Goal: Task Accomplishment & Management: Manage account settings

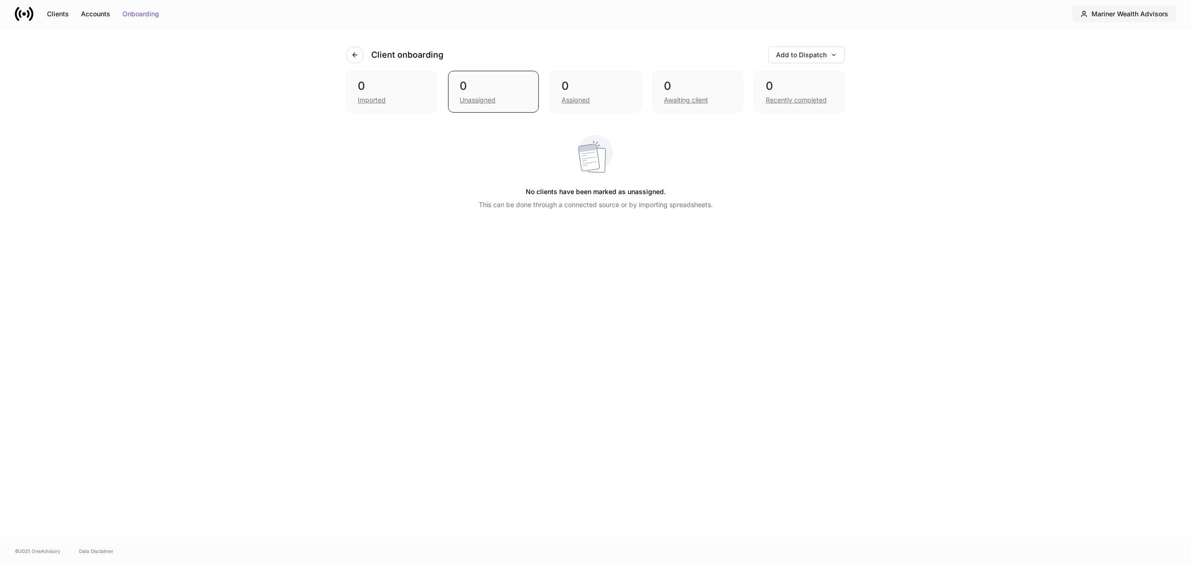
click at [1134, 12] on div "Mariner Wealth Advisors" at bounding box center [1129, 14] width 77 height 7
click at [1102, 89] on div "Settings" at bounding box center [1097, 90] width 25 height 9
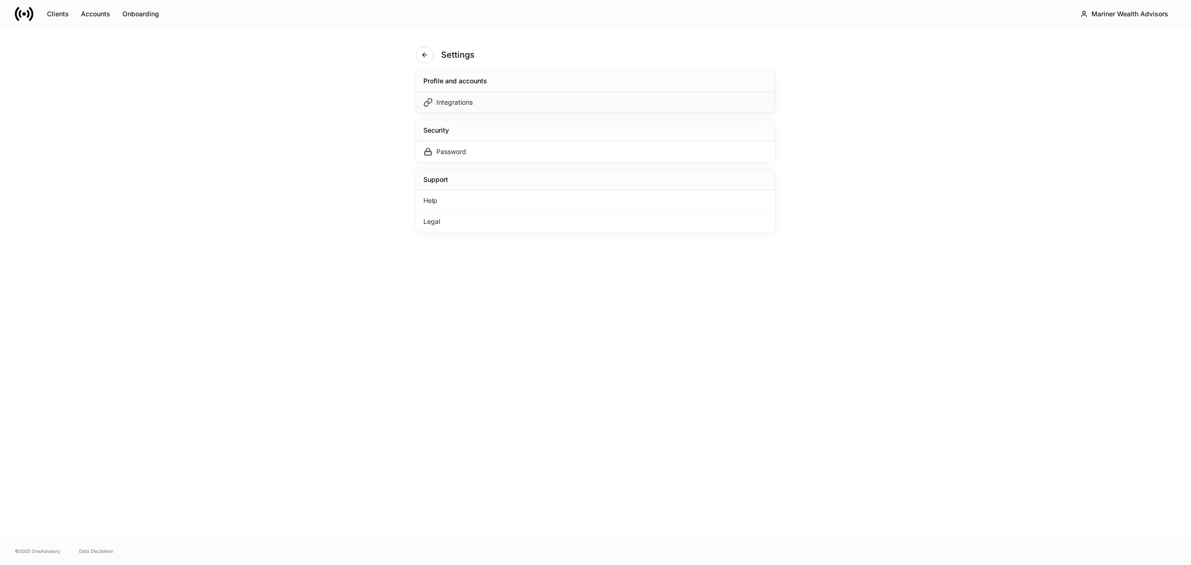
click at [471, 103] on div "Integrations" at bounding box center [454, 102] width 36 height 9
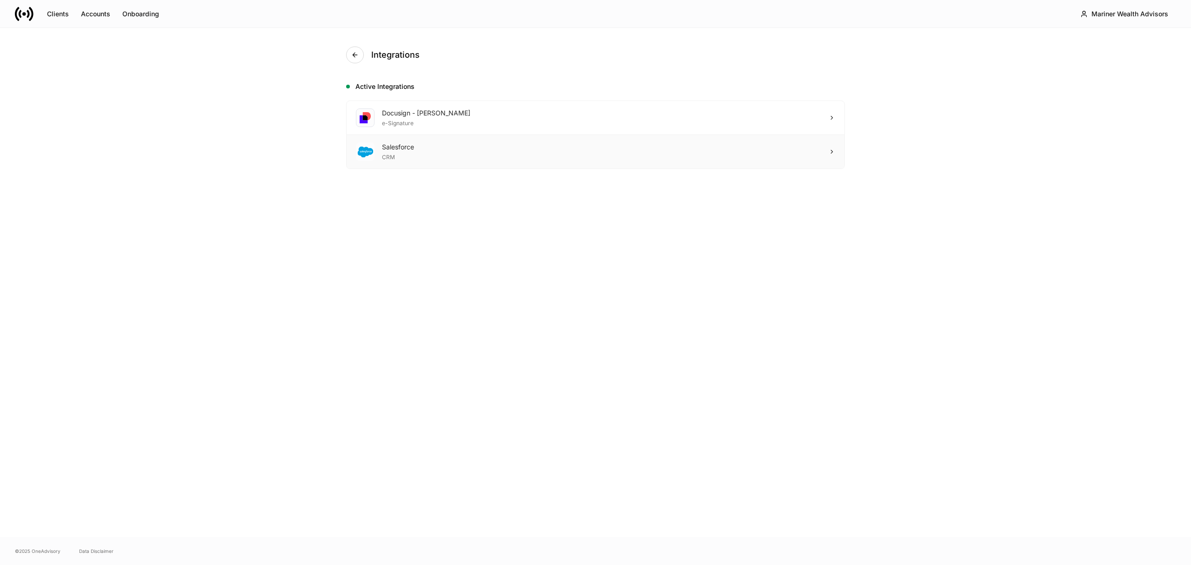
click at [829, 149] on icon at bounding box center [832, 151] width 7 height 7
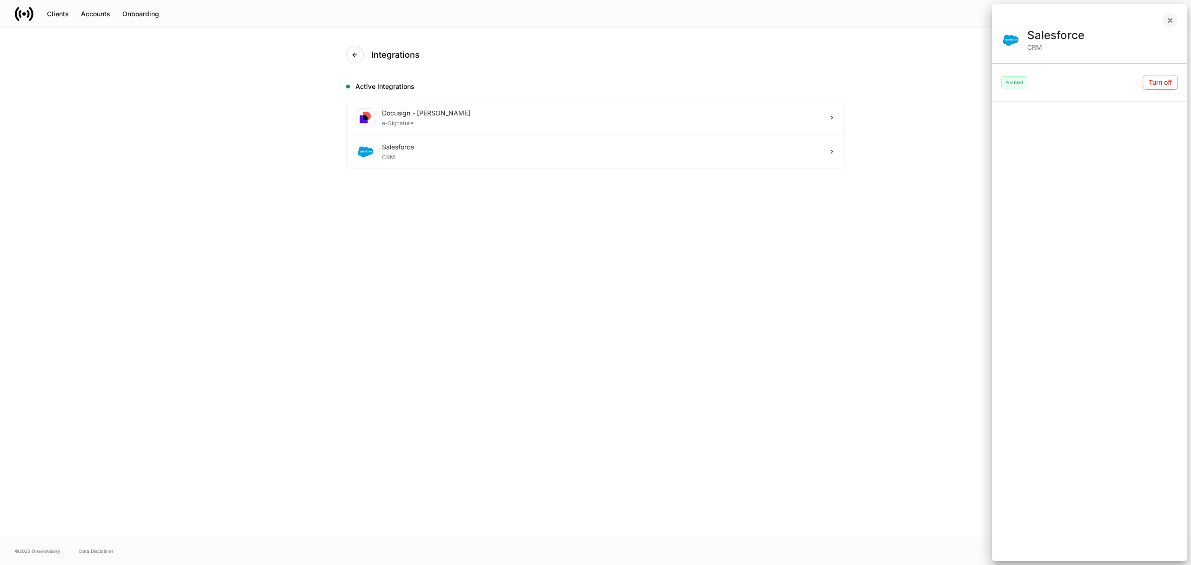
click at [1171, 17] on icon "button" at bounding box center [1169, 20] width 7 height 7
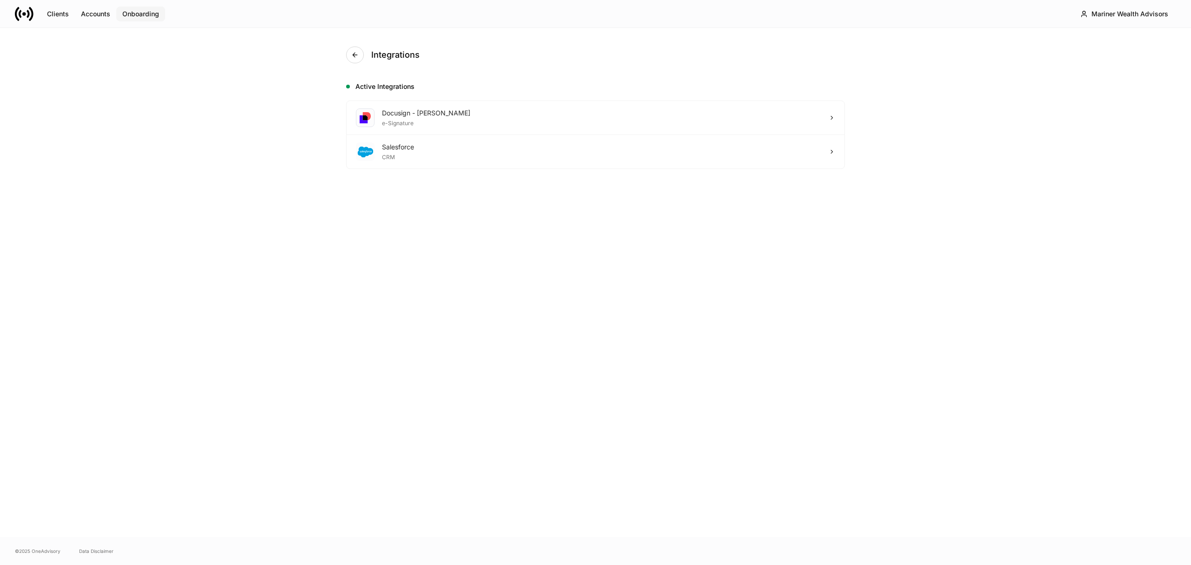
click at [147, 12] on div "Onboarding" at bounding box center [140, 14] width 37 height 7
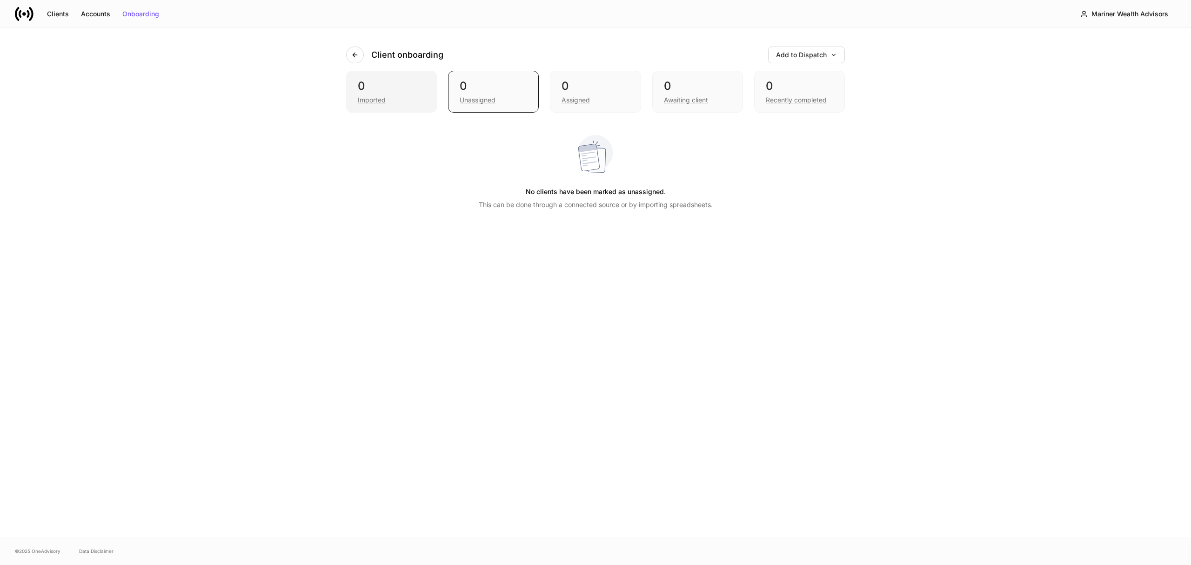
click at [369, 94] on div "Imported" at bounding box center [391, 99] width 67 height 11
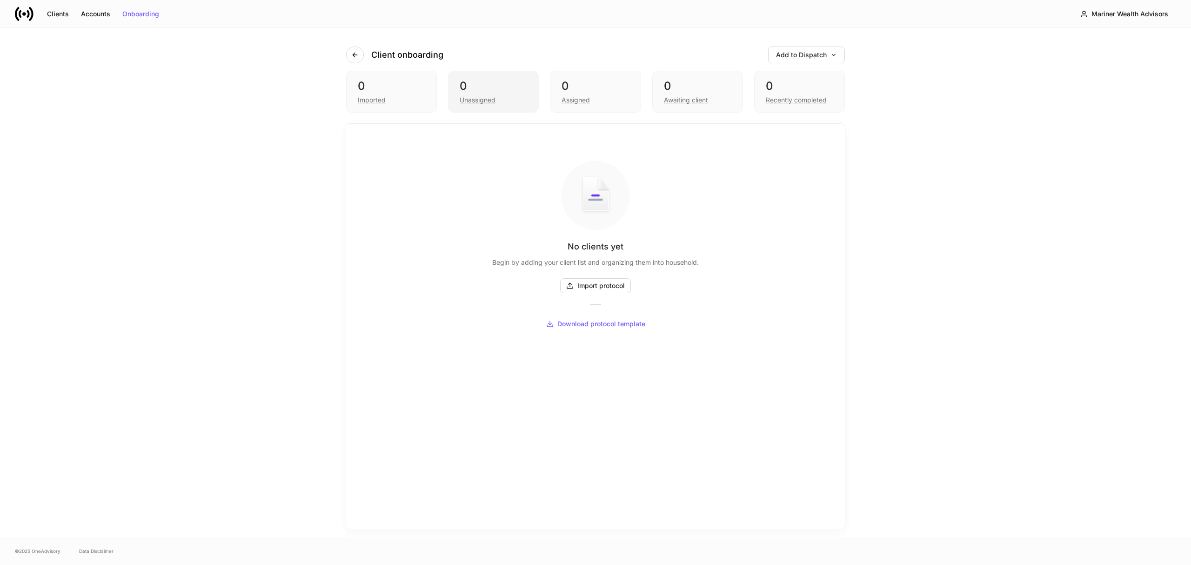
click at [477, 97] on div "Unassigned" at bounding box center [478, 99] width 36 height 9
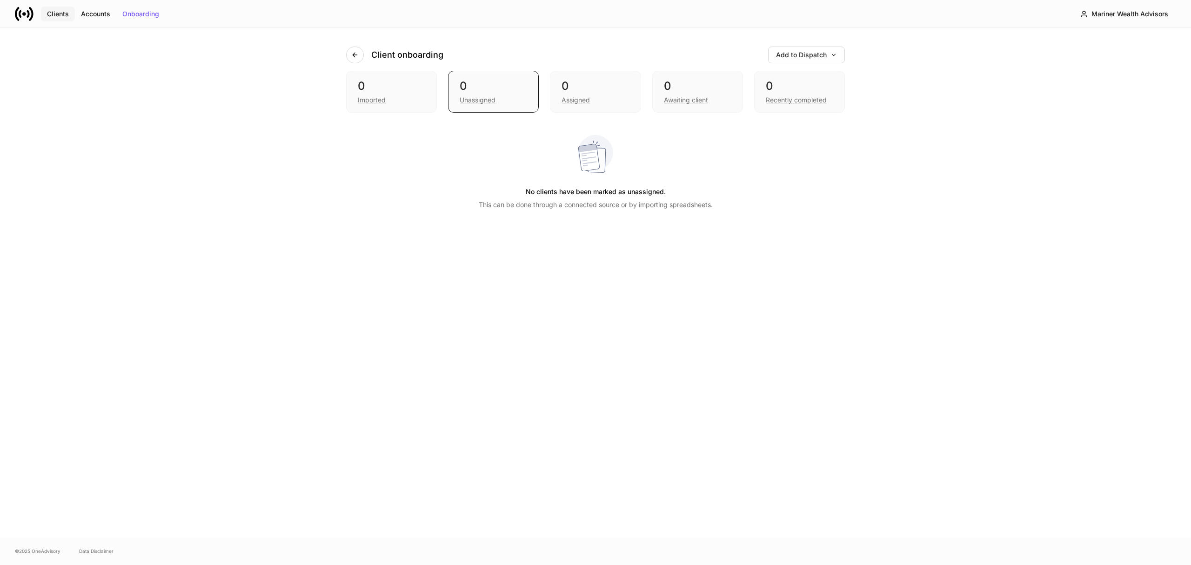
click at [58, 14] on div "Clients" at bounding box center [58, 14] width 22 height 7
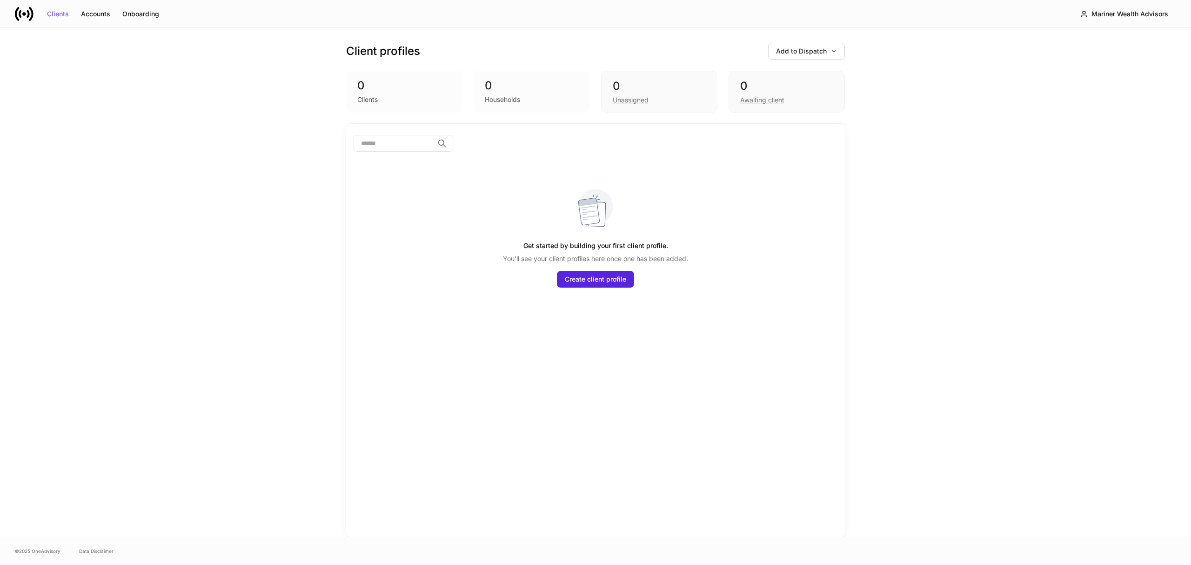
click at [116, 21] on div "Clients Accounts Onboarding" at bounding box center [90, 14] width 150 height 19
click at [147, 18] on button "Onboarding" at bounding box center [140, 14] width 49 height 15
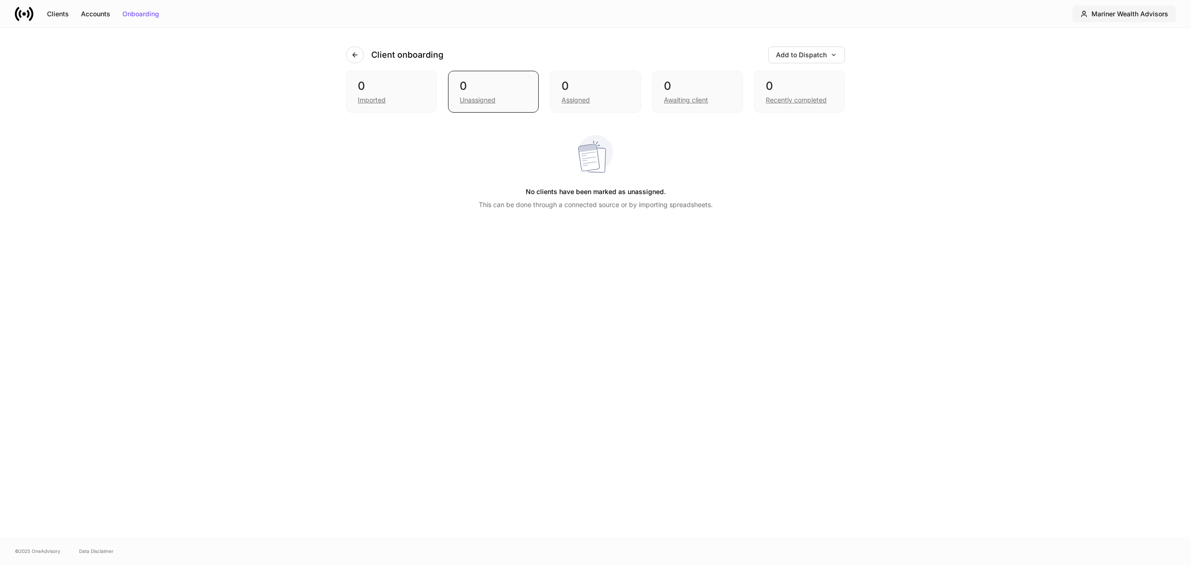
click at [1152, 15] on div "Mariner Wealth Advisors" at bounding box center [1129, 14] width 77 height 7
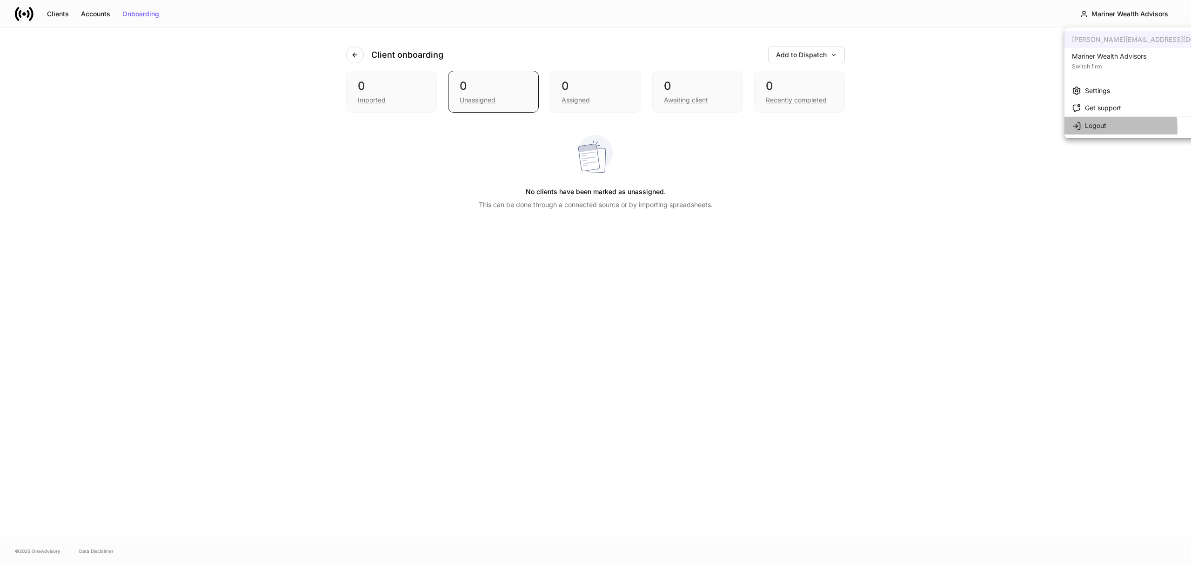
click at [1084, 128] on div "Logout" at bounding box center [1089, 125] width 34 height 10
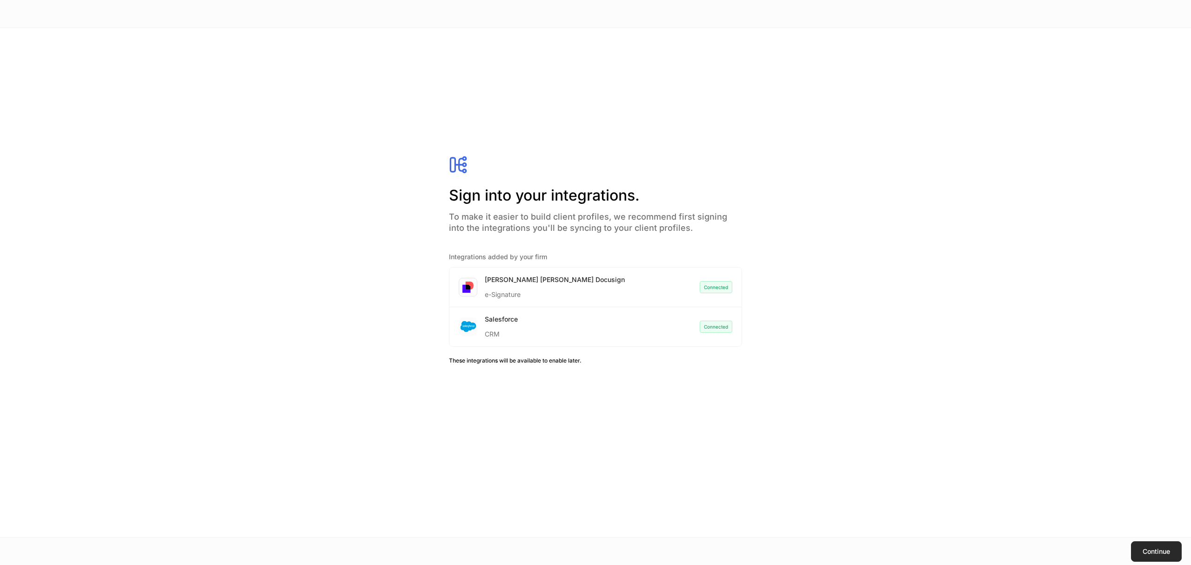
click at [1152, 551] on div "Continue" at bounding box center [1156, 551] width 27 height 7
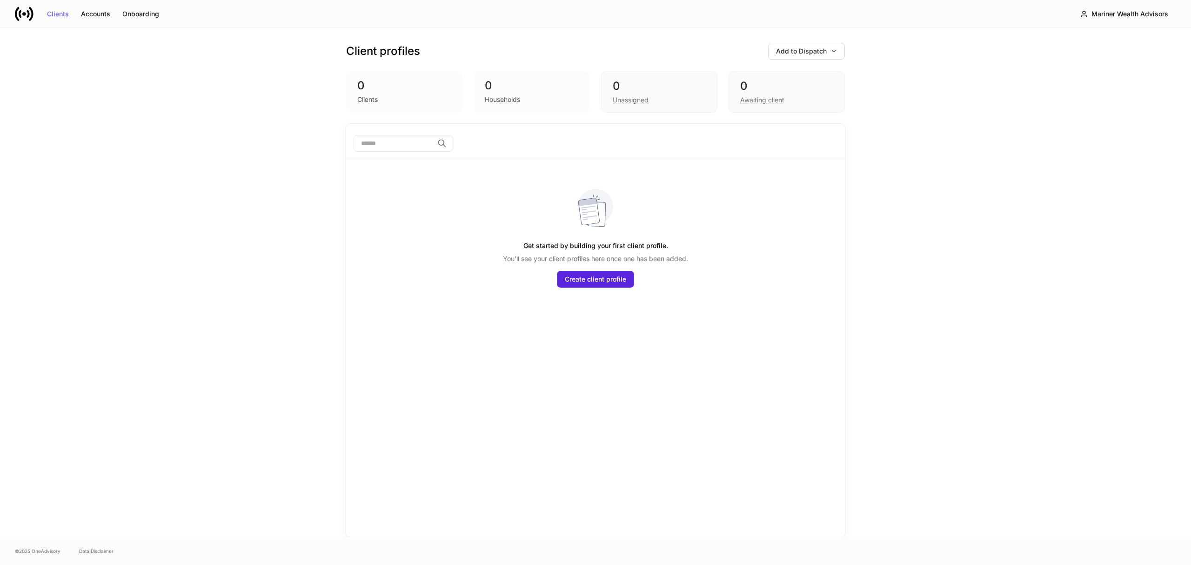
click at [373, 88] on div "0" at bounding box center [404, 85] width 94 height 15
click at [360, 86] on div "0" at bounding box center [404, 85] width 94 height 15
click at [492, 88] on div "0" at bounding box center [532, 85] width 94 height 15
click at [626, 94] on div "Unassigned" at bounding box center [659, 99] width 93 height 11
click at [749, 92] on div "0" at bounding box center [786, 86] width 93 height 15
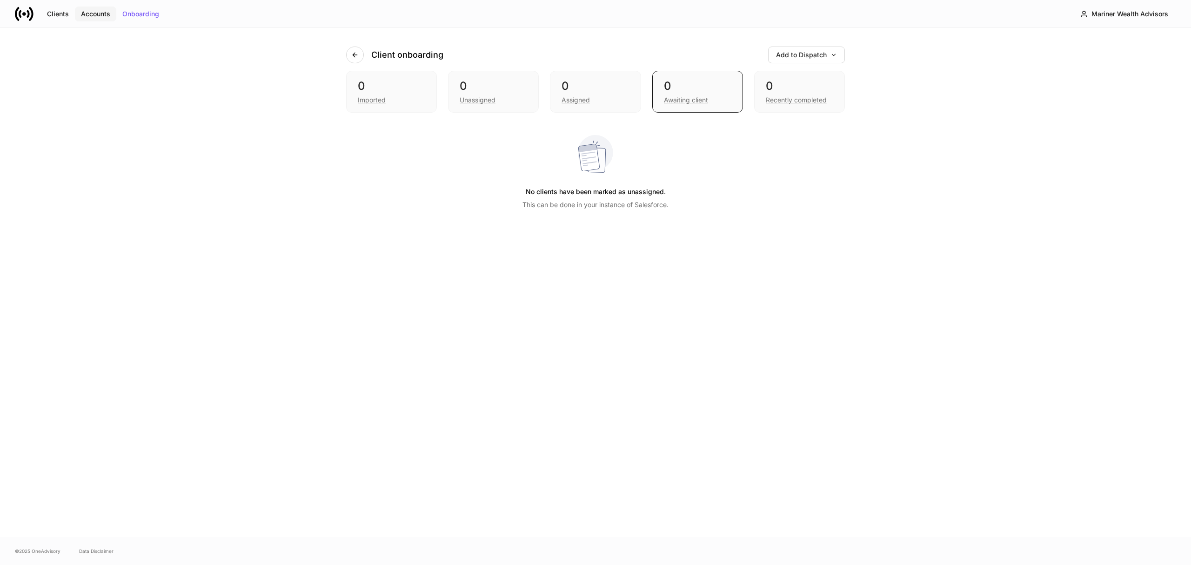
click at [92, 11] on div "Accounts" at bounding box center [95, 14] width 29 height 7
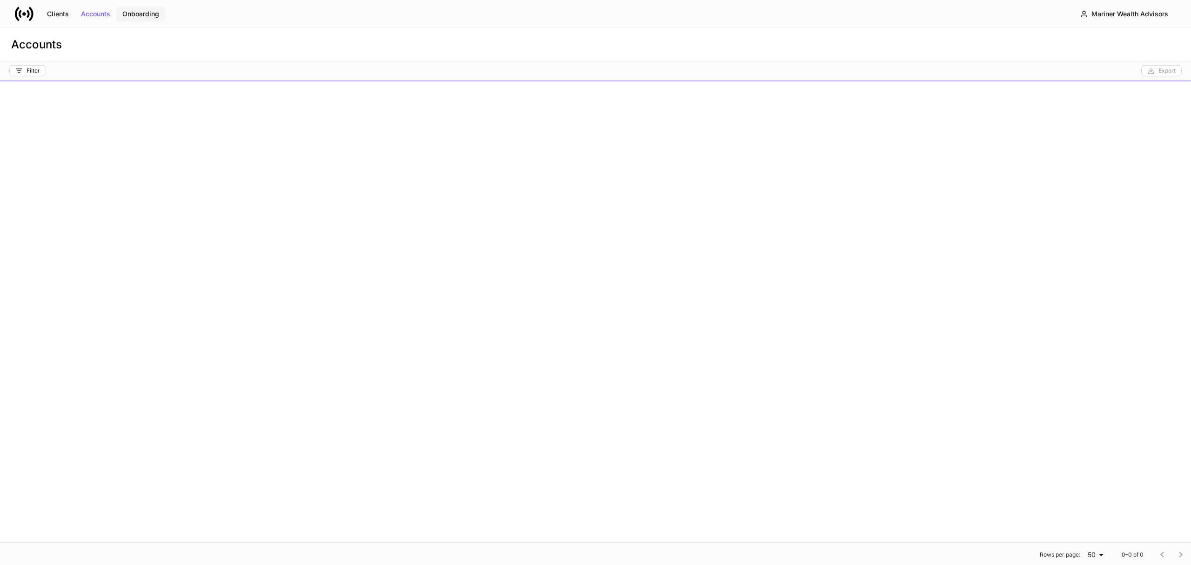
click at [151, 14] on div "Onboarding" at bounding box center [140, 14] width 37 height 7
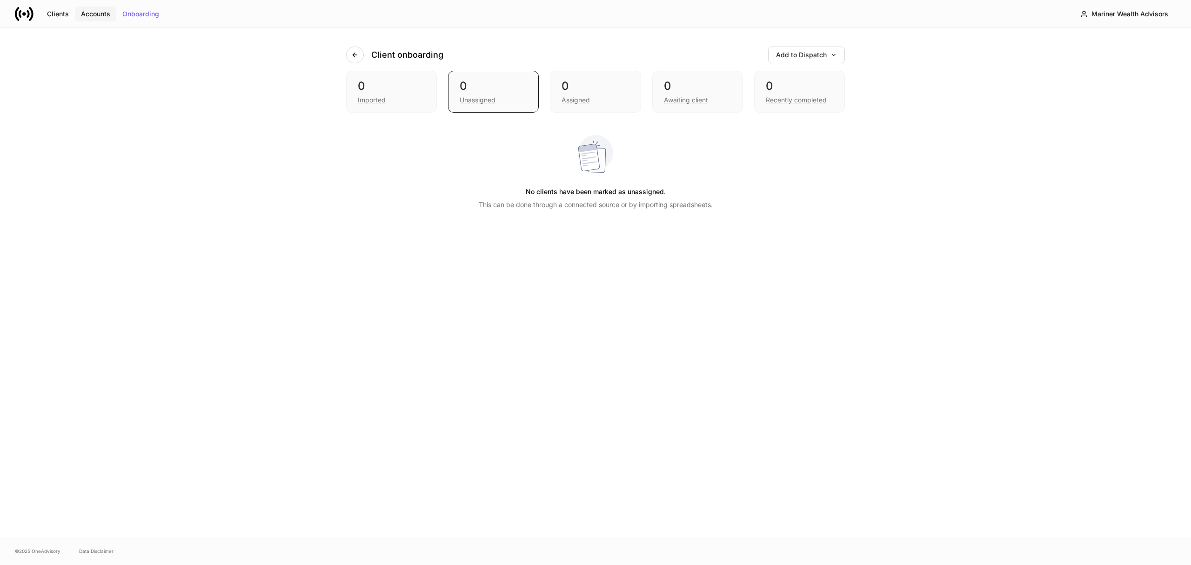
click at [111, 17] on button "Accounts" at bounding box center [95, 14] width 41 height 15
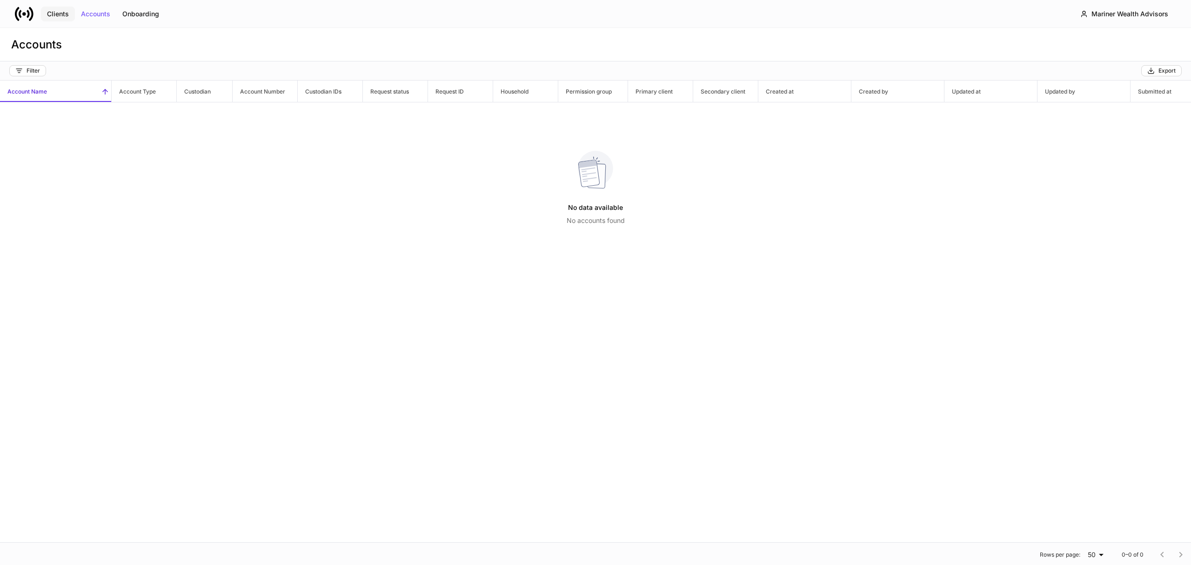
click at [57, 11] on div "Clients" at bounding box center [58, 14] width 22 height 7
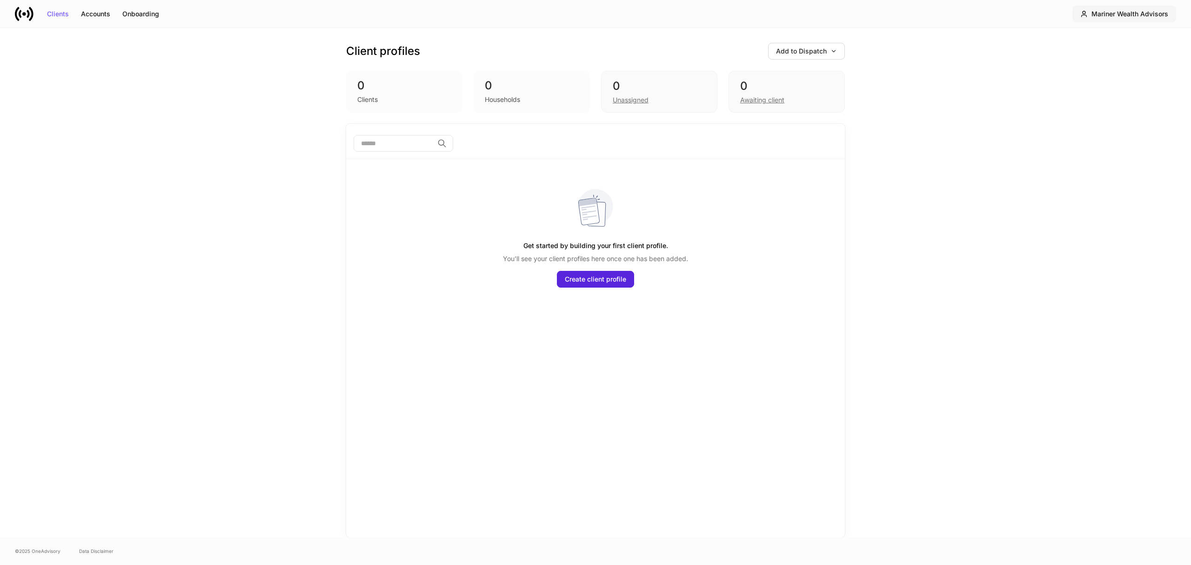
click at [1128, 11] on div "Mariner Wealth Advisors" at bounding box center [1129, 14] width 77 height 7
click at [1115, 93] on li "Settings" at bounding box center [1154, 90] width 180 height 17
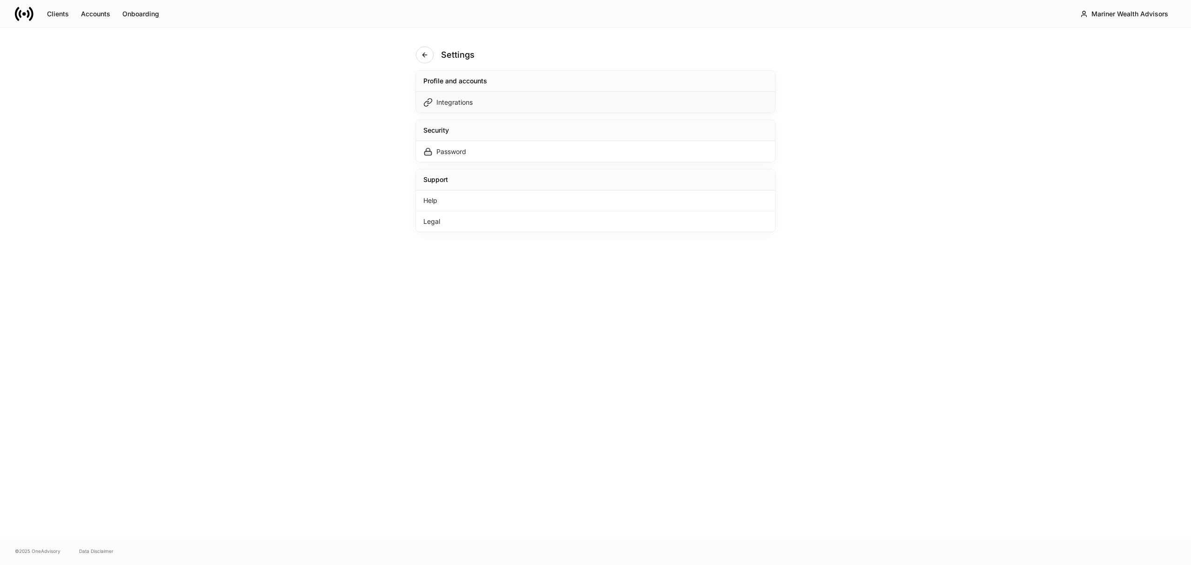
click at [448, 102] on div "Integrations" at bounding box center [454, 102] width 36 height 9
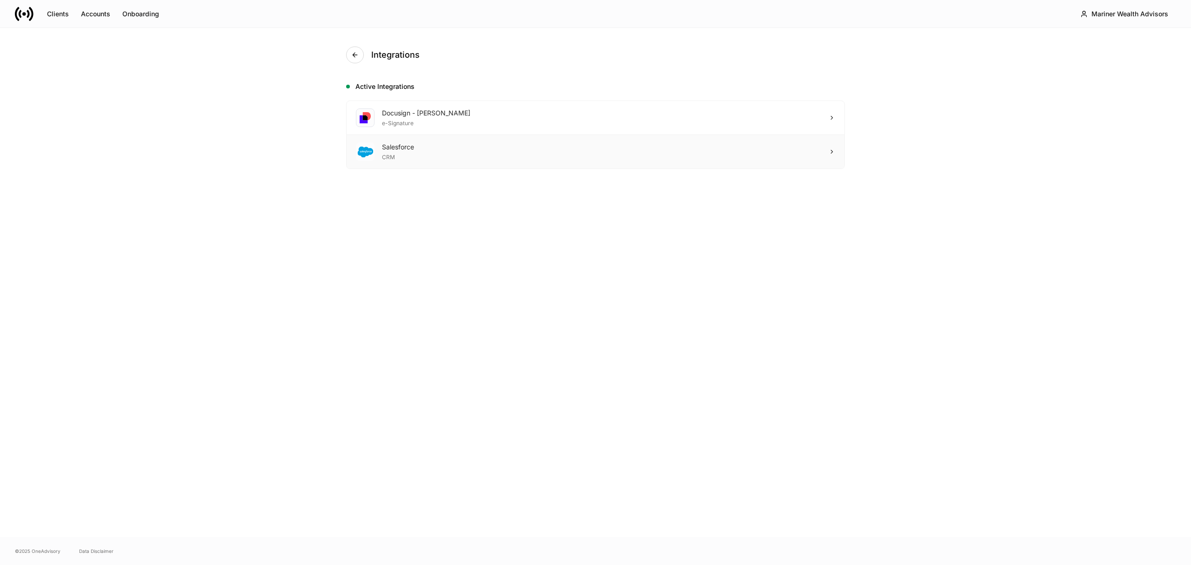
click at [829, 154] on icon at bounding box center [832, 151] width 7 height 7
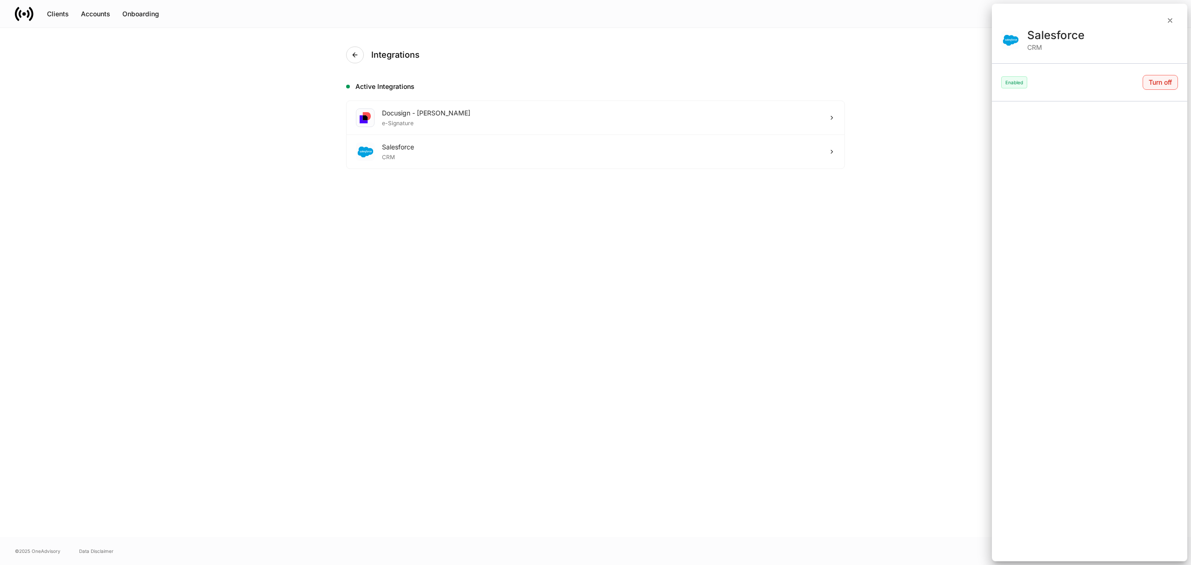
click at [1156, 82] on div "Turn off" at bounding box center [1160, 82] width 23 height 7
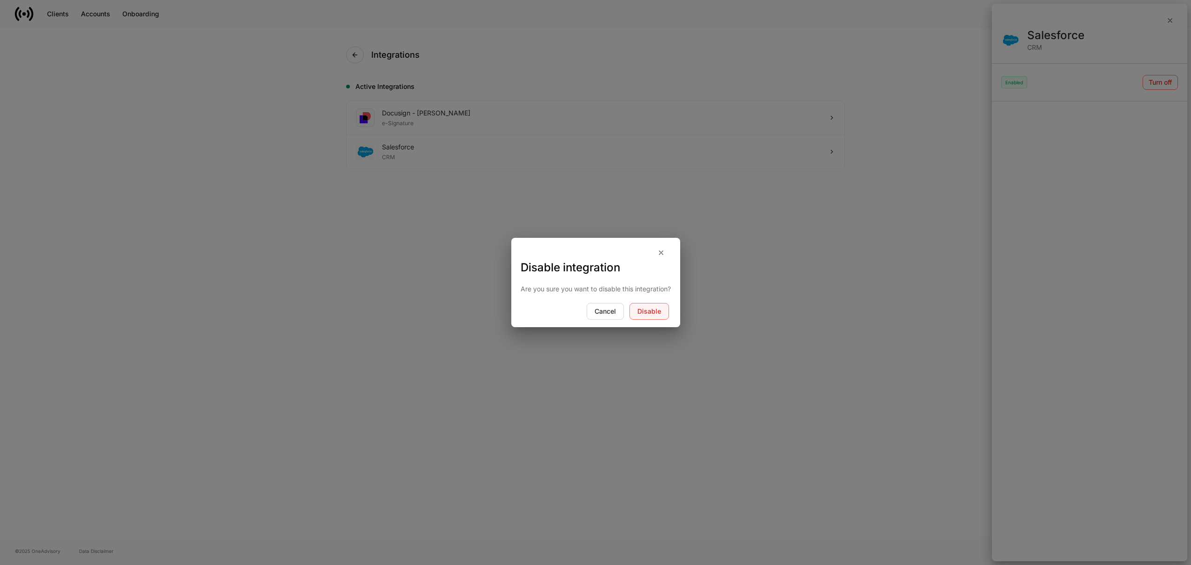
click at [652, 313] on div "Disable" at bounding box center [649, 311] width 24 height 7
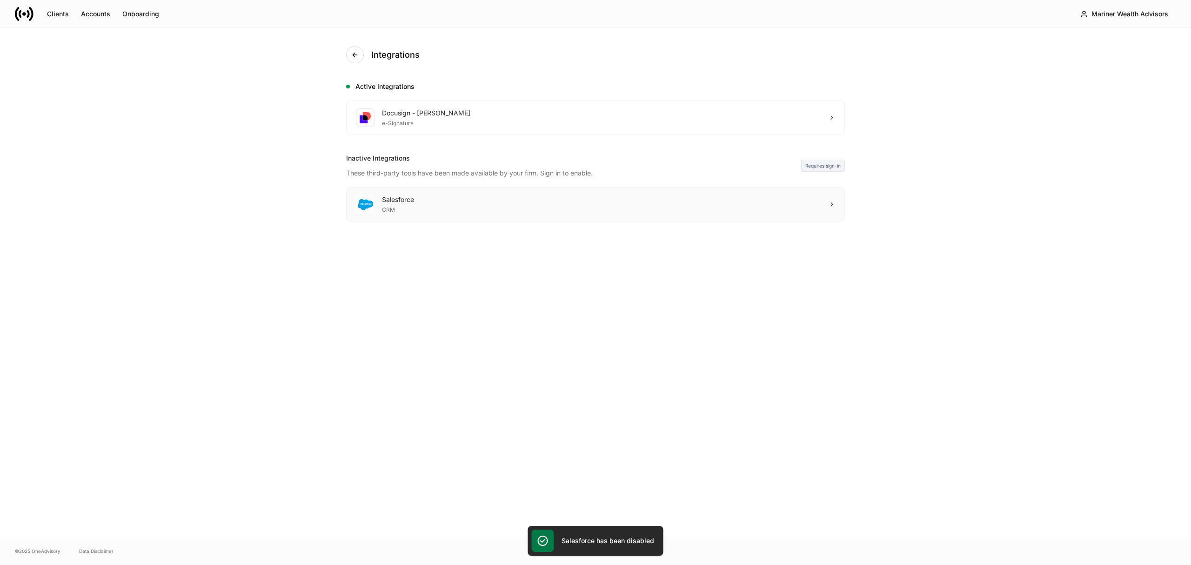
click at [832, 204] on icon at bounding box center [832, 204] width 7 height 7
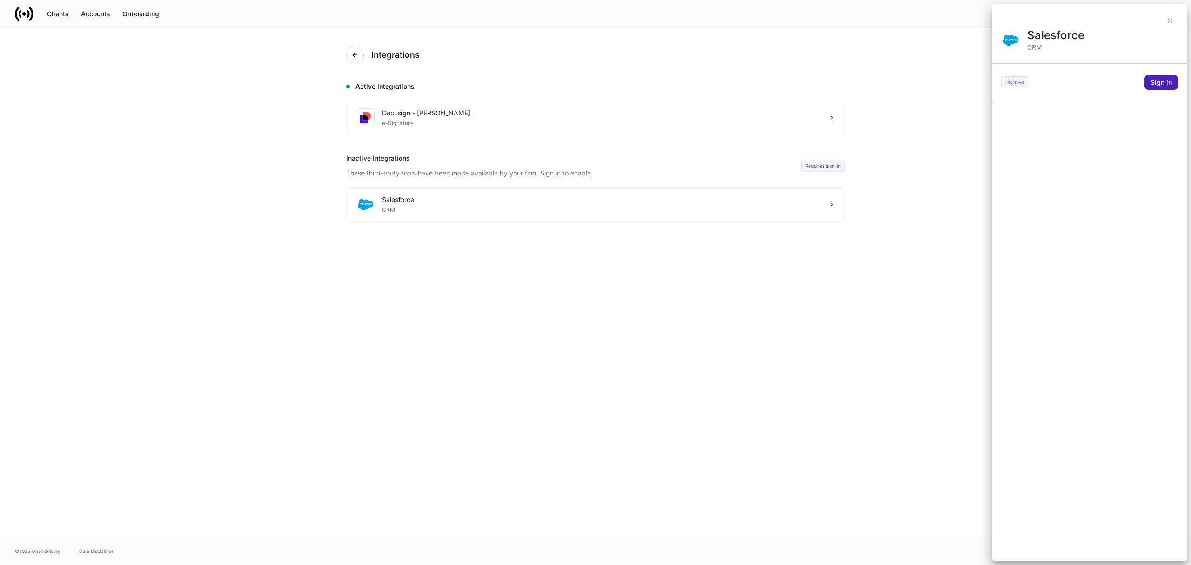
click at [1160, 79] on div "Sign in" at bounding box center [1160, 82] width 21 height 7
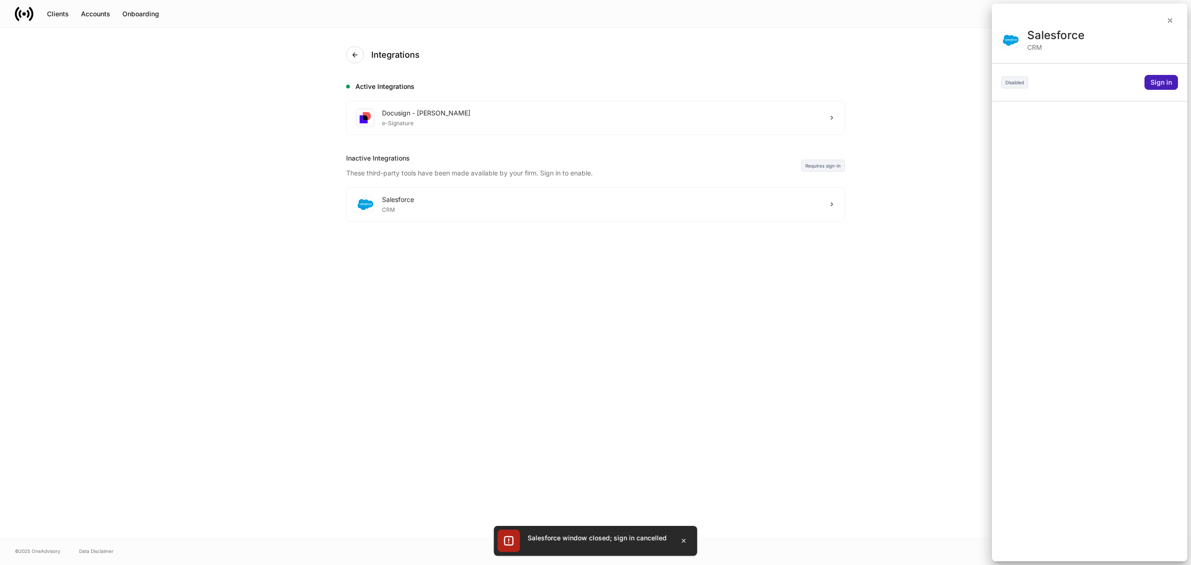
click at [1157, 80] on div "Sign in" at bounding box center [1160, 82] width 21 height 7
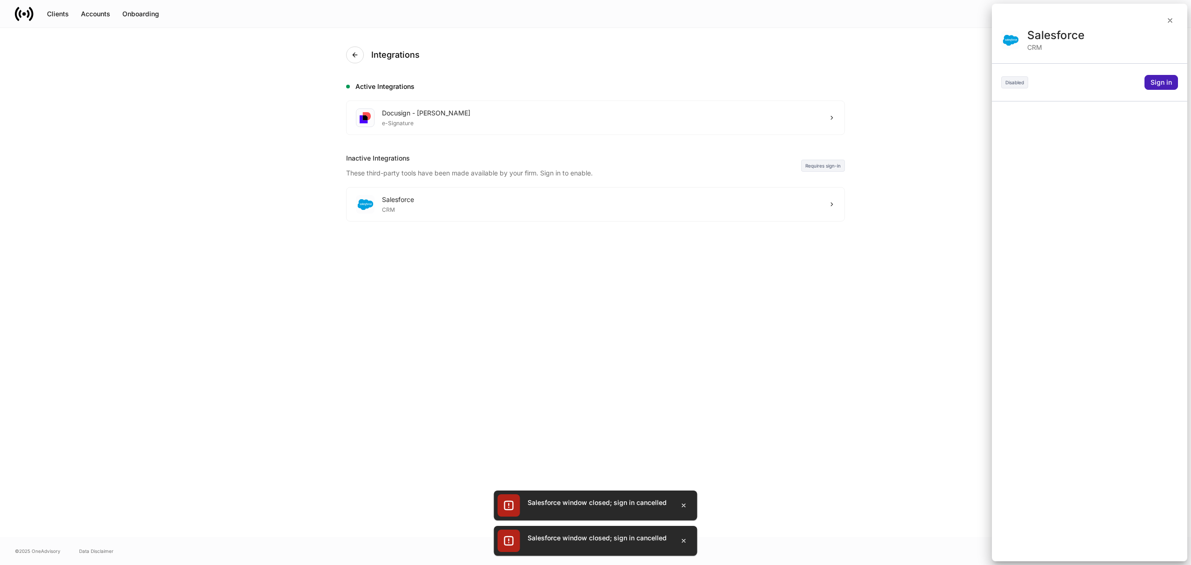
click at [1163, 82] on div "Sign in" at bounding box center [1160, 82] width 21 height 7
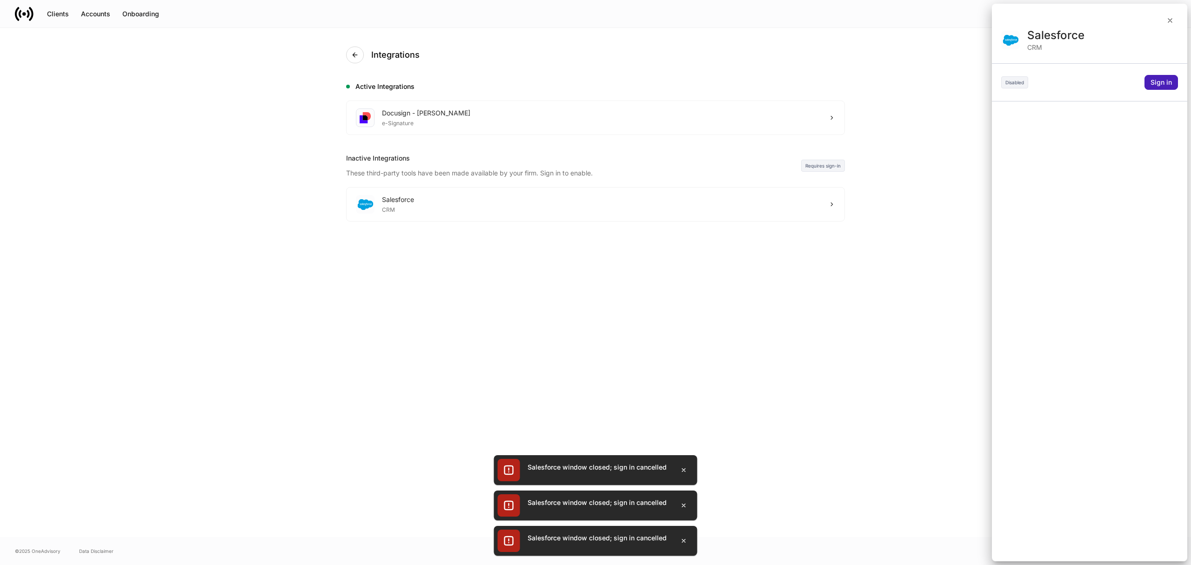
click at [1161, 77] on button "Sign in" at bounding box center [1160, 82] width 33 height 15
click at [1154, 79] on div "Sign in" at bounding box center [1160, 82] width 21 height 7
click at [823, 201] on div at bounding box center [595, 282] width 1191 height 565
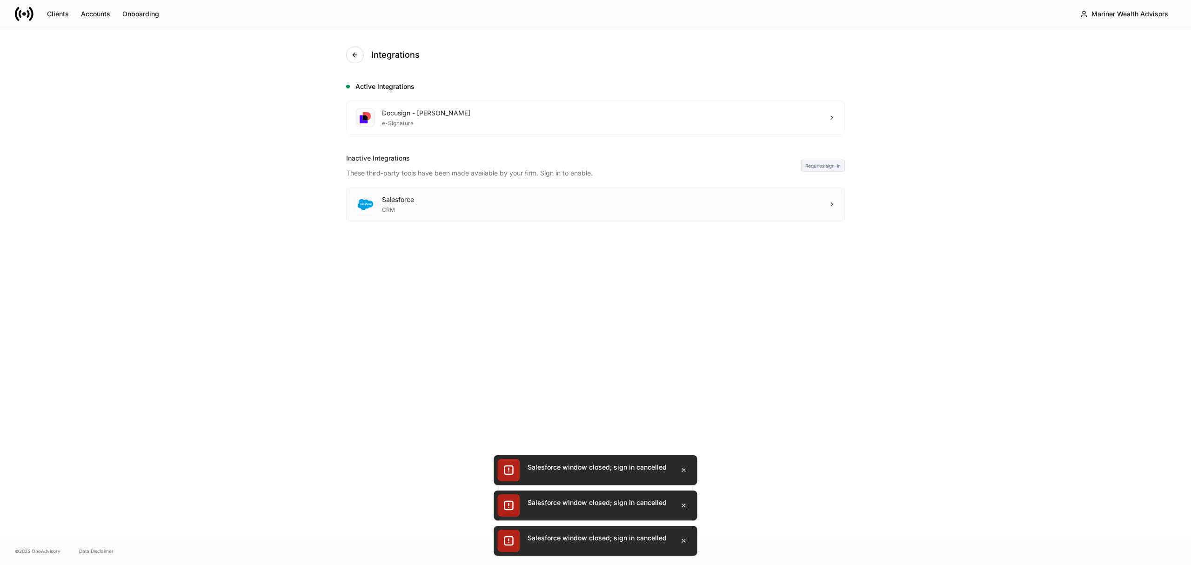
click at [823, 205] on div "Salesforce CRM" at bounding box center [596, 203] width 498 height 33
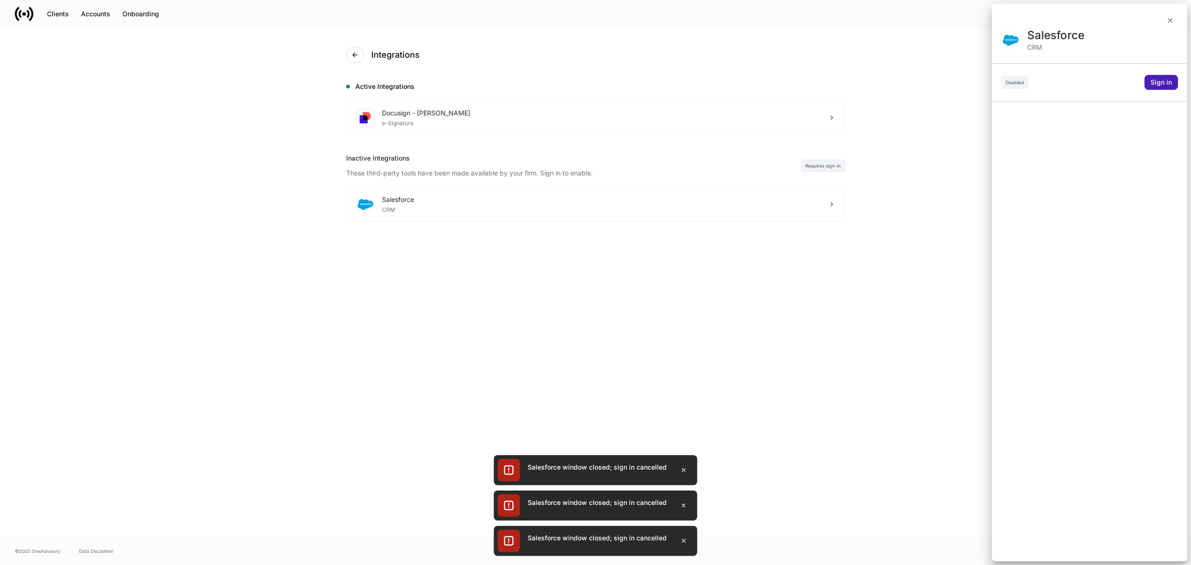
click at [1158, 80] on div "Sign in" at bounding box center [1160, 82] width 21 height 7
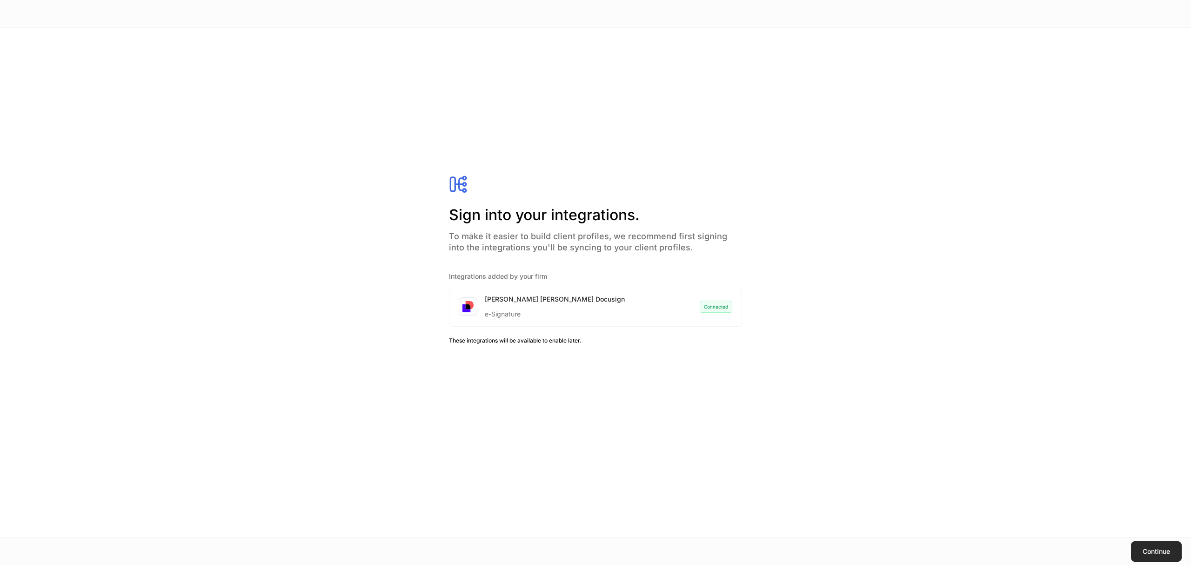
click at [1162, 550] on div "Continue" at bounding box center [1156, 551] width 27 height 7
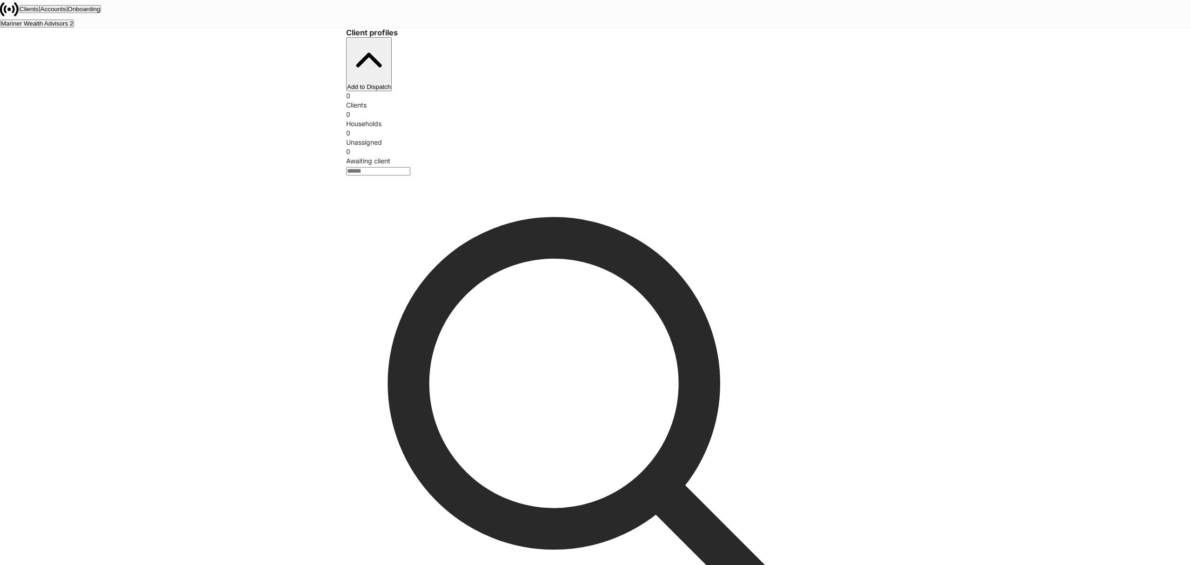
click at [73, 20] on div "Mariner Wealth Advisors 2" at bounding box center [37, 23] width 72 height 6
click at [68, 20] on div "Mariner Wealth Advisors" at bounding box center [34, 23] width 67 height 6
